Goal: Task Accomplishment & Management: Use online tool/utility

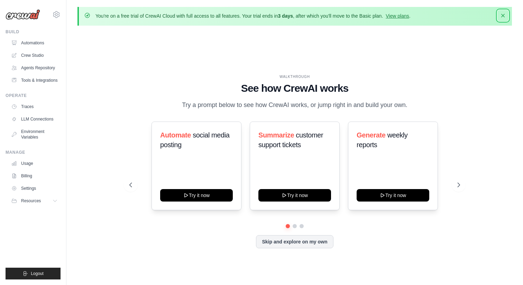
click at [504, 15] on icon "button" at bounding box center [503, 15] width 7 height 7
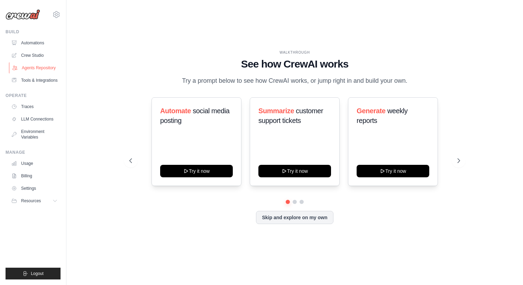
click at [37, 68] on link "Agents Repository" at bounding box center [35, 67] width 52 height 11
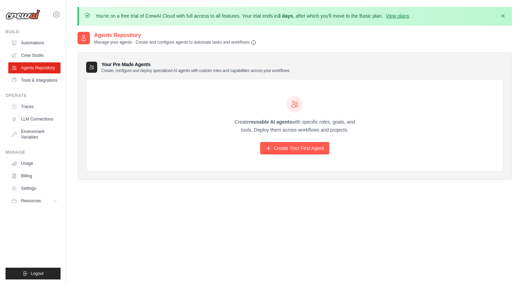
click at [44, 74] on ul "Automations Crew Studio Agents Repository Tools & Integrations" at bounding box center [34, 61] width 52 height 48
click at [44, 76] on link "Tools & Integrations" at bounding box center [35, 80] width 52 height 11
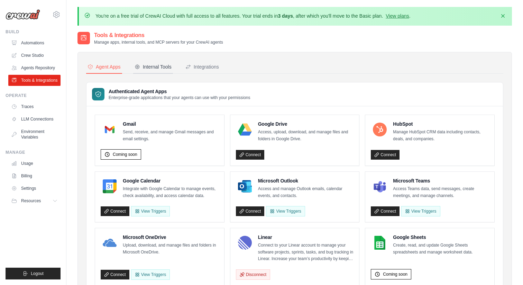
click at [152, 62] on button "Internal Tools" at bounding box center [153, 67] width 40 height 13
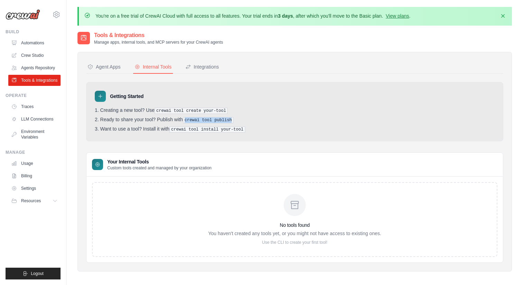
drag, startPoint x: 187, startPoint y: 120, endPoint x: 239, endPoint y: 120, distance: 52.6
click at [240, 120] on li "Ready to share your tool? Publish with crewai tool publish" at bounding box center [295, 120] width 400 height 7
copy pre "crewai tool publish"
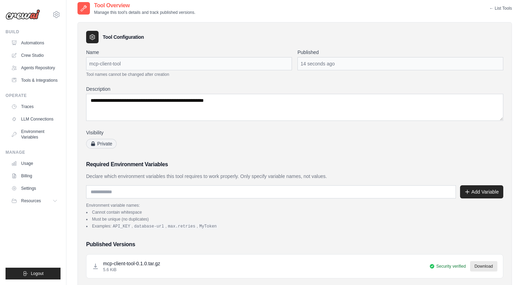
scroll to position [32, 0]
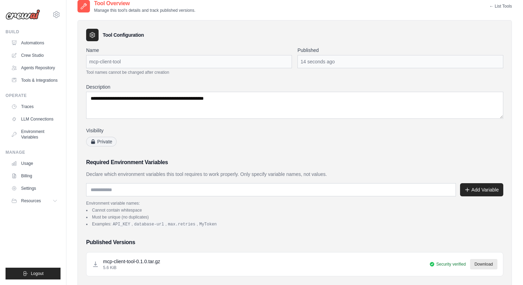
click at [266, 215] on li "Must be unique (no duplicates)" at bounding box center [294, 217] width 417 height 6
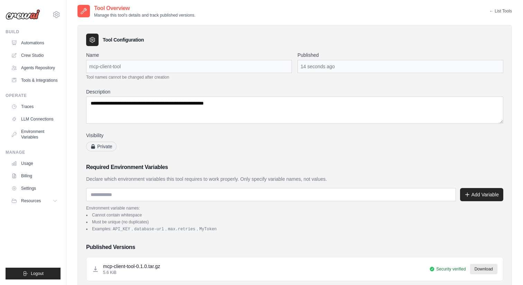
scroll to position [0, 0]
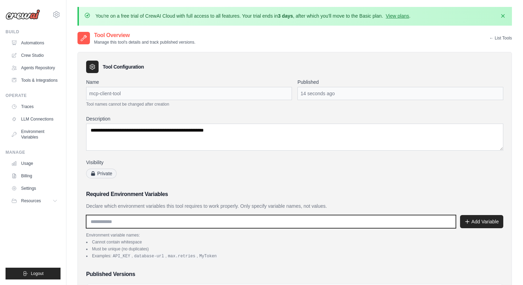
click at [150, 219] on input "text" at bounding box center [271, 221] width 370 height 13
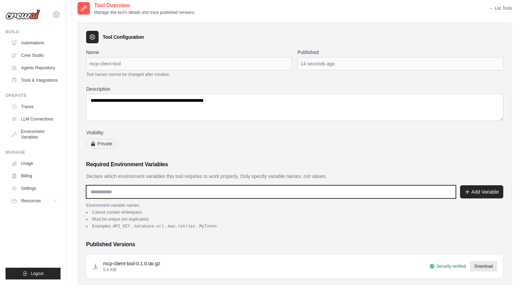
scroll to position [31, 0]
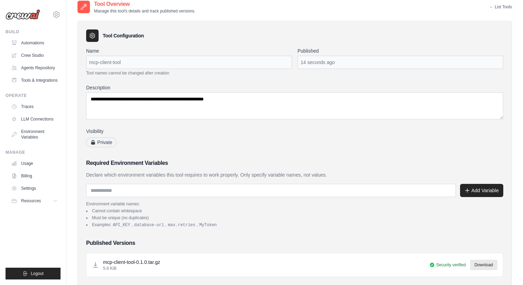
click at [202, 237] on div "**********" at bounding box center [294, 204] width 417 height 314
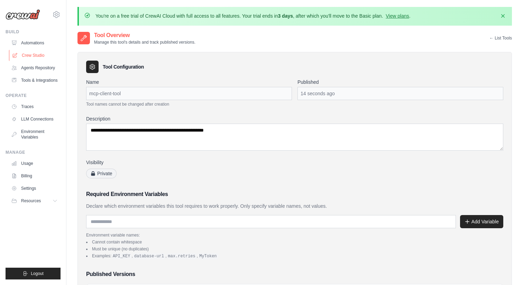
click at [37, 57] on link "Crew Studio" at bounding box center [35, 55] width 52 height 11
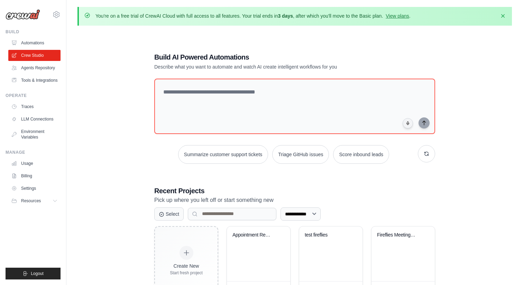
scroll to position [38, 0]
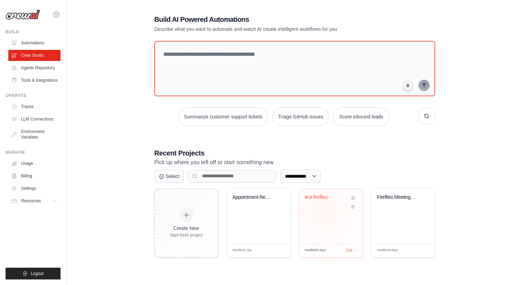
click at [325, 209] on div "test fireflies" at bounding box center [330, 216] width 63 height 55
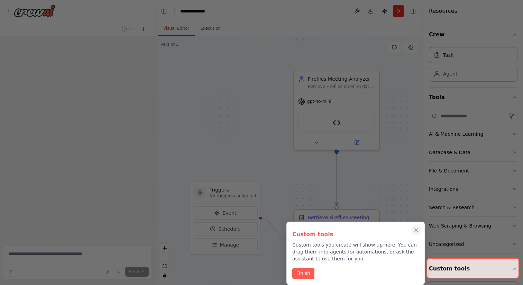
click at [416, 229] on icon "Close walkthrough" at bounding box center [416, 230] width 3 height 3
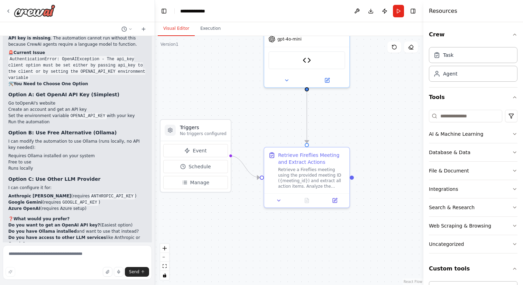
scroll to position [1322, 0]
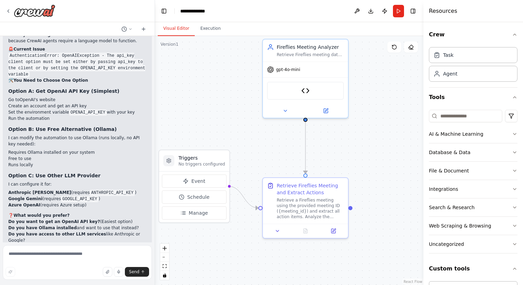
drag, startPoint x: 286, startPoint y: 147, endPoint x: 254, endPoint y: 120, distance: 41.0
click at [254, 120] on div ".deletable-edge-delete-btn { width: 20px; height: 20px; border: 0px solid #ffff…" at bounding box center [289, 160] width 269 height 249
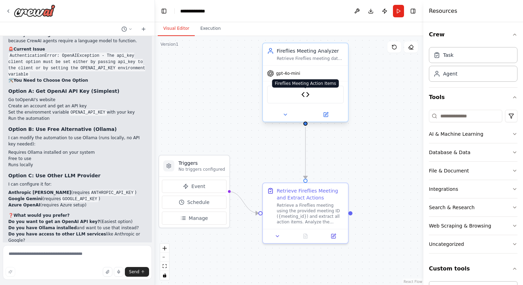
click at [305, 98] on img at bounding box center [305, 94] width 8 height 8
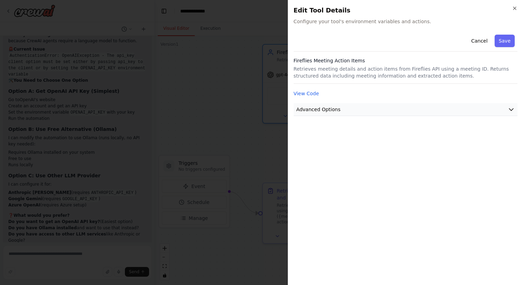
click at [386, 105] on button "Advanced Options" at bounding box center [406, 109] width 224 height 13
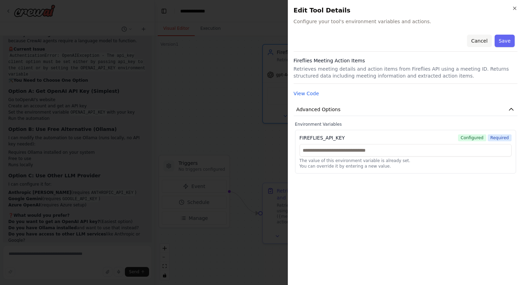
click at [483, 42] on button "Cancel" at bounding box center [479, 41] width 25 height 12
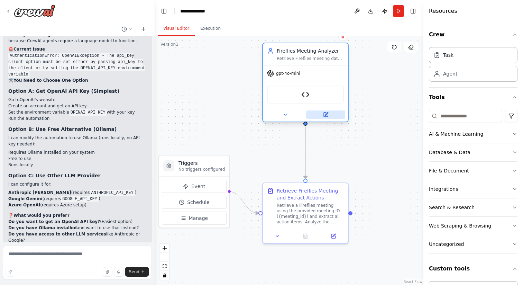
click at [323, 112] on button at bounding box center [325, 114] width 39 height 8
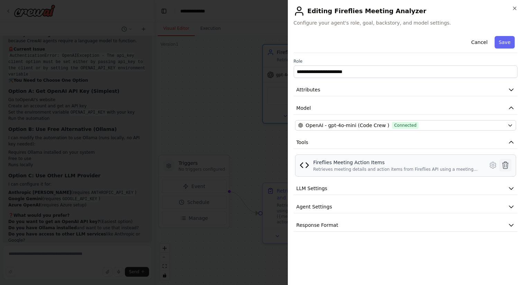
click at [506, 164] on icon at bounding box center [505, 165] width 8 height 8
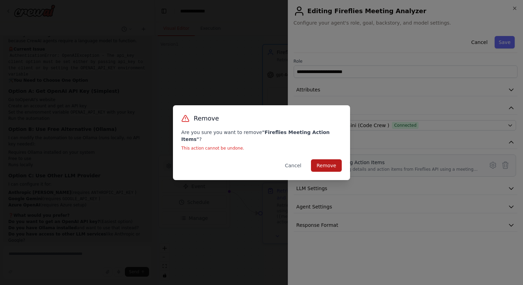
click at [330, 163] on button "Remove" at bounding box center [326, 165] width 31 height 12
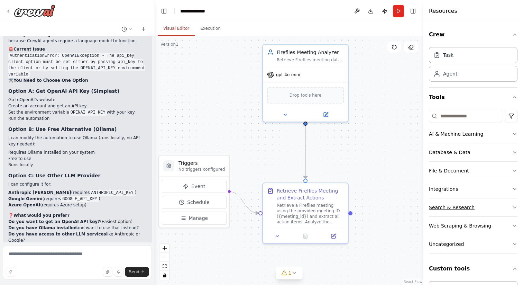
scroll to position [54, 0]
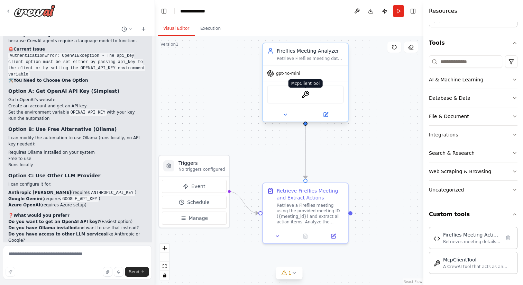
click at [305, 92] on img at bounding box center [305, 94] width 8 height 8
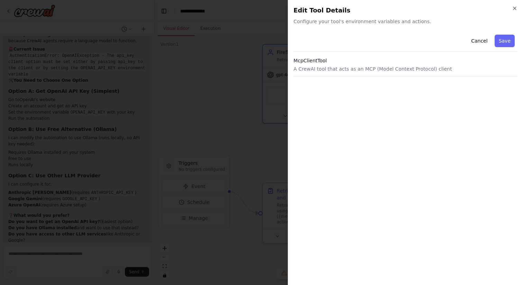
click at [384, 66] on p "A CrewAI tool that acts as an MCP (Model Context Protocol) client" at bounding box center [406, 68] width 224 height 7
drag, startPoint x: 464, startPoint y: 71, endPoint x: 375, endPoint y: 70, distance: 89.3
click at [376, 70] on p "A CrewAI tool that acts as an MCP (Model Context Protocol) client" at bounding box center [406, 68] width 224 height 7
click at [505, 40] on button "Save" at bounding box center [505, 41] width 20 height 12
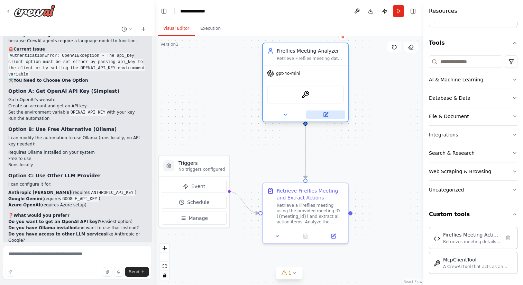
click at [332, 118] on button at bounding box center [325, 114] width 39 height 8
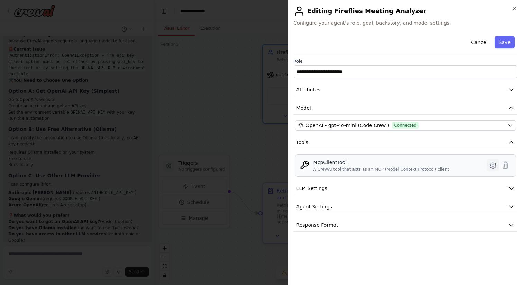
click at [495, 165] on icon at bounding box center [493, 165] width 6 height 6
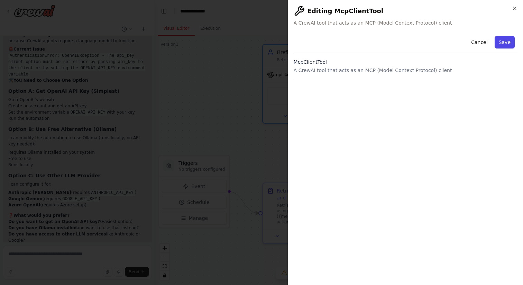
click at [497, 42] on button "Save" at bounding box center [505, 42] width 20 height 12
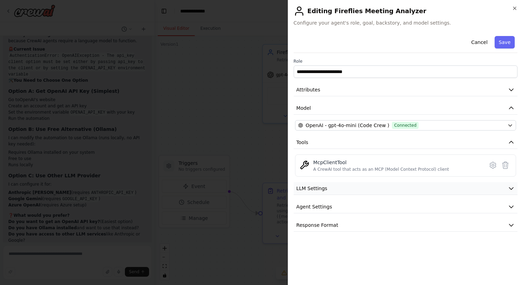
click at [514, 188] on icon "button" at bounding box center [511, 188] width 7 height 7
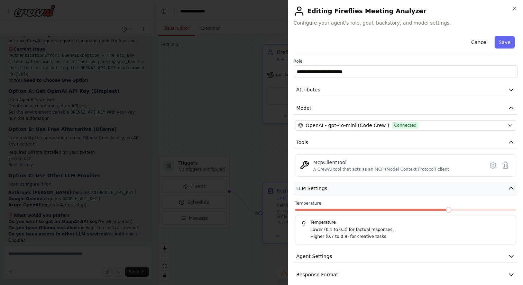
click at [514, 188] on icon "button" at bounding box center [511, 188] width 7 height 7
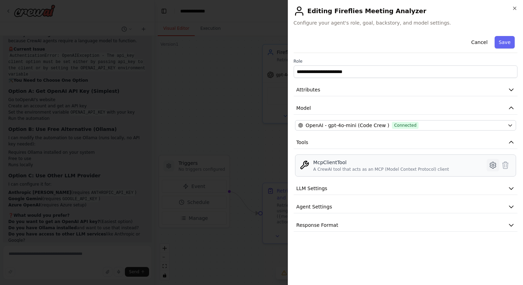
click at [492, 163] on icon at bounding box center [493, 165] width 8 height 8
